Goal: Navigation & Orientation: Find specific page/section

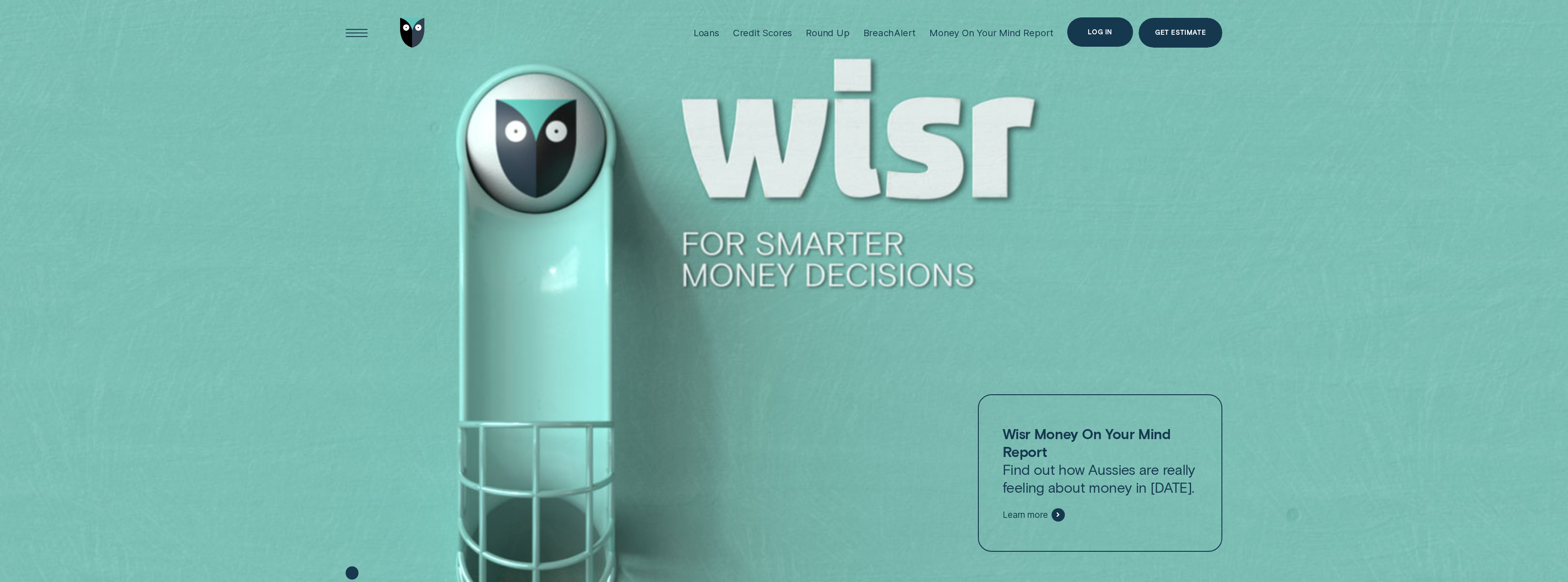
click at [1097, 32] on div "Log in" at bounding box center [1100, 32] width 24 height 6
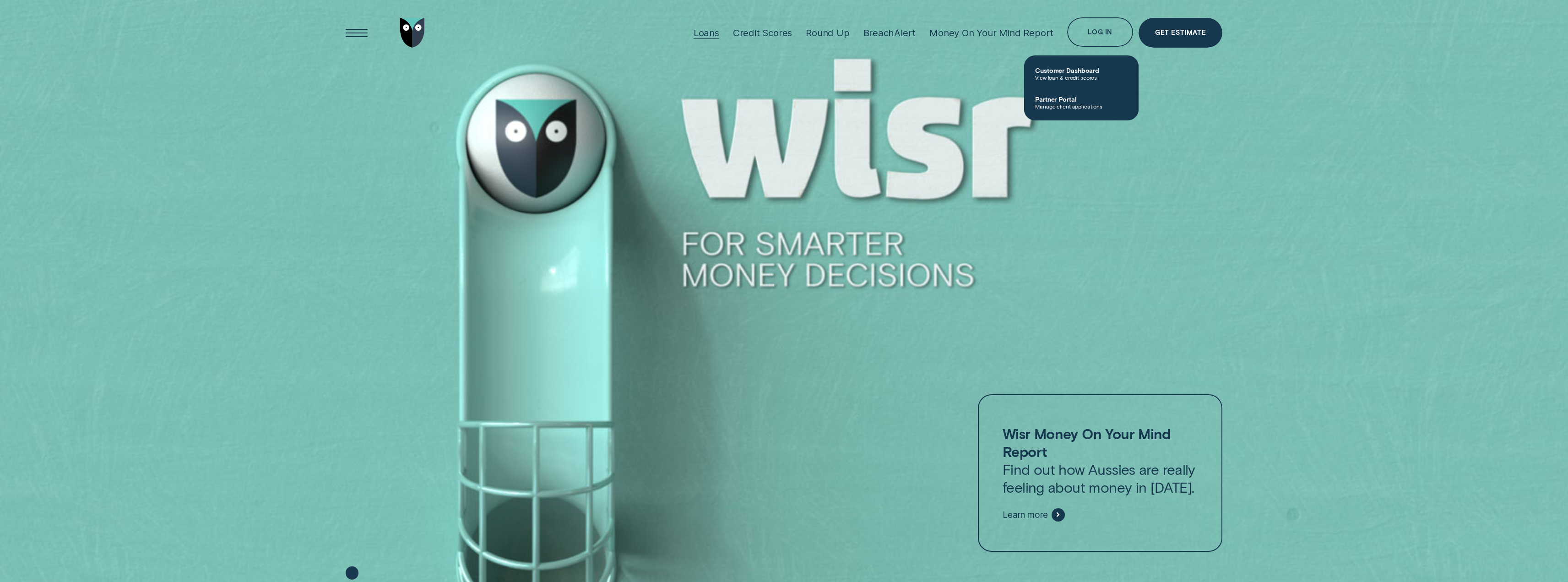
click at [709, 30] on div "Loans" at bounding box center [706, 32] width 26 height 12
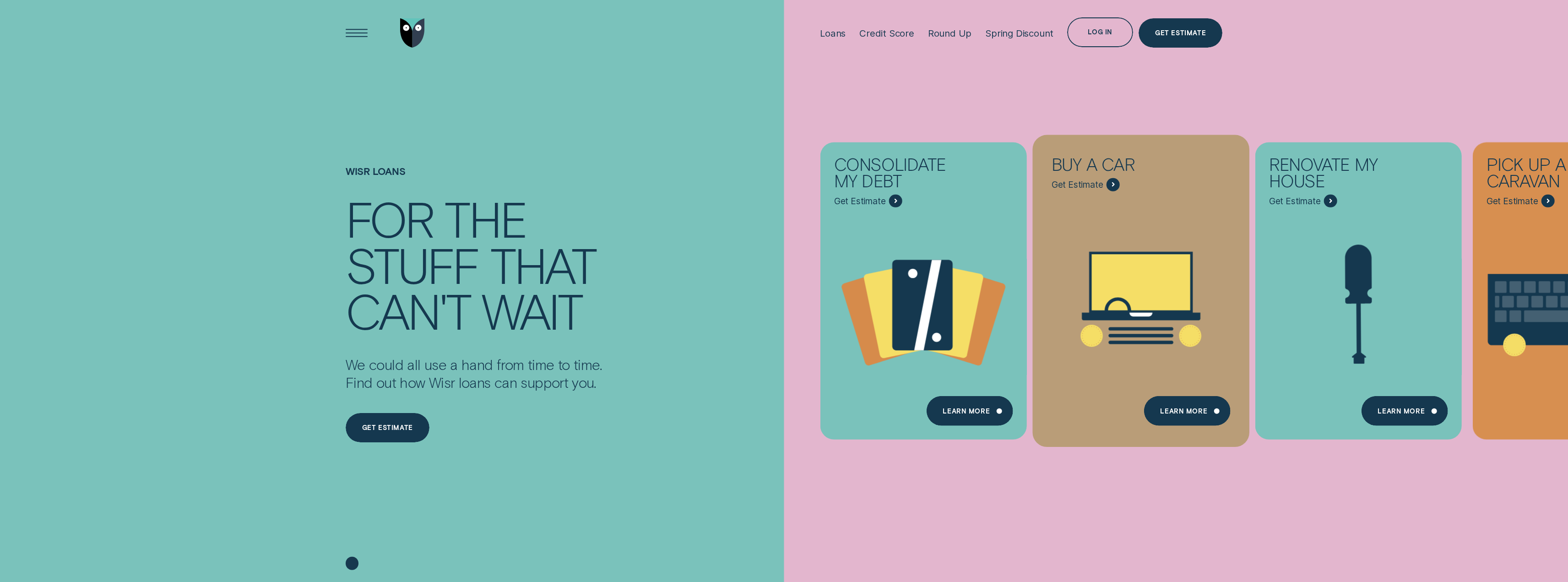
click at [1113, 185] on icon "Buy a car - Learn more" at bounding box center [1113, 184] width 3 height 5
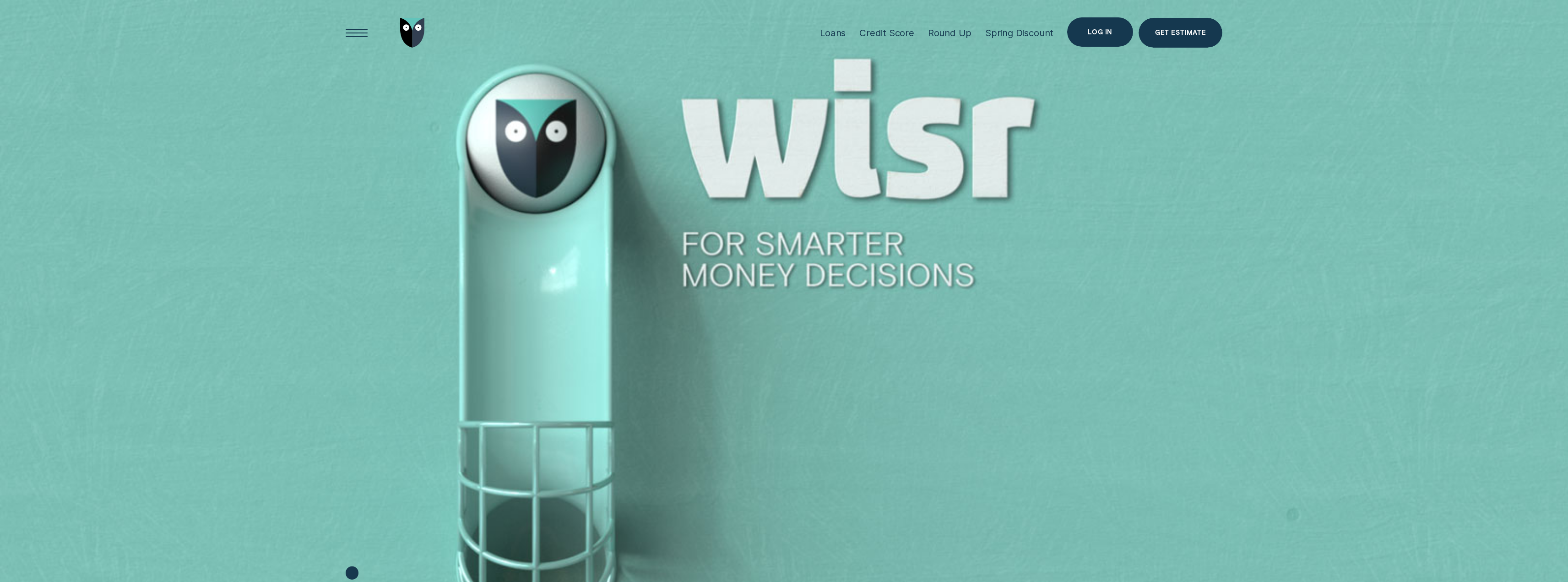
click at [1100, 31] on div "Log in" at bounding box center [1100, 32] width 24 height 6
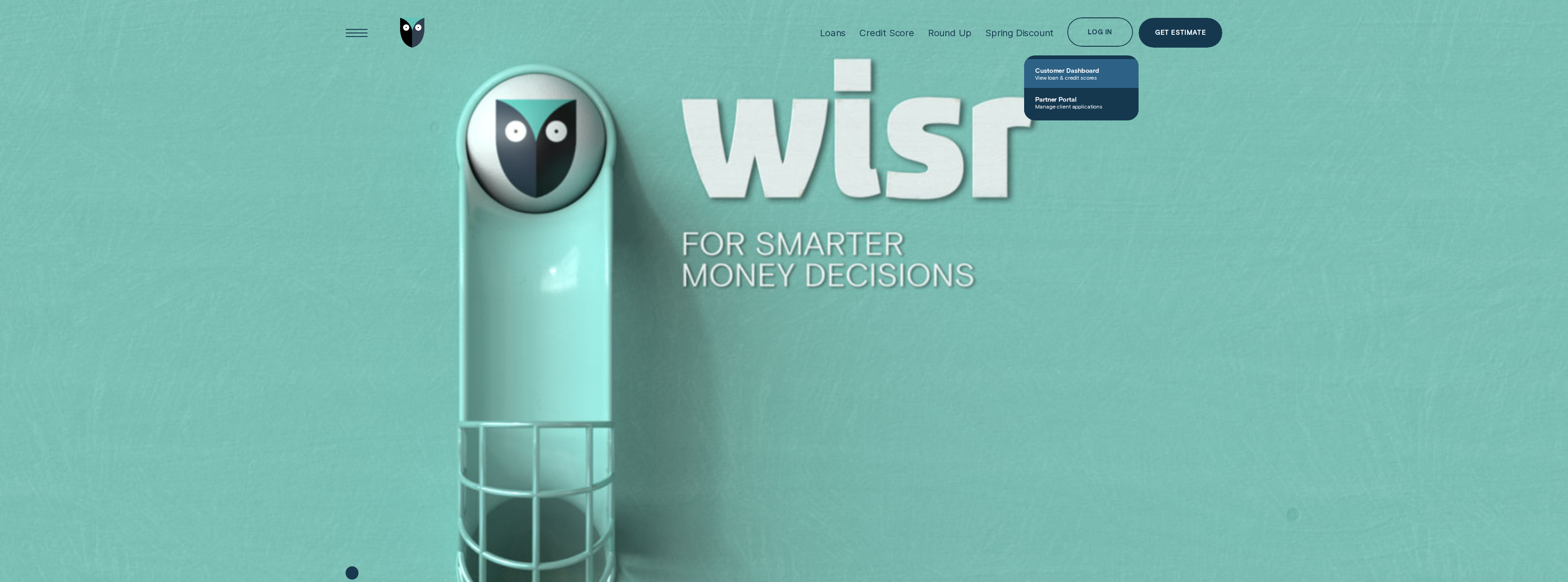
click at [1092, 76] on span "View loan & credit scores" at bounding box center [1082, 77] width 93 height 7
